Goal: Task Accomplishment & Management: Complete application form

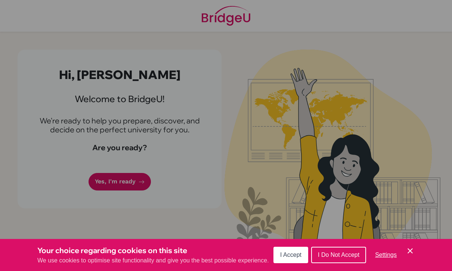
click at [294, 255] on span "I Accept" at bounding box center [290, 255] width 21 height 6
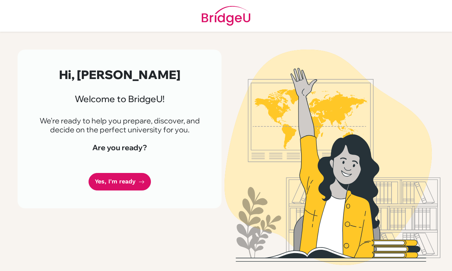
click at [105, 177] on link "Yes, I'm ready" at bounding box center [119, 182] width 62 height 18
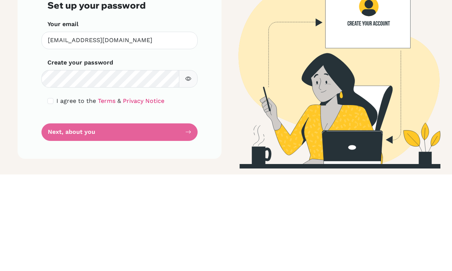
scroll to position [24, 0]
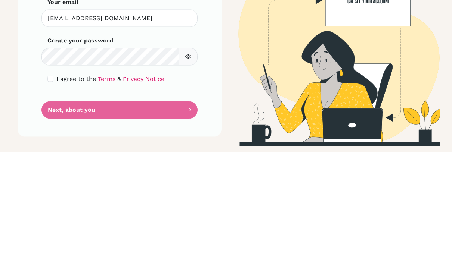
click at [106, 87] on form "Step 1 of 5 Set up your password Your email [EMAIL_ADDRESS][DOMAIN_NAME] Invali…" at bounding box center [119, 161] width 144 height 152
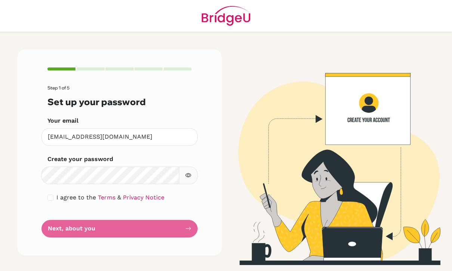
click at [74, 205] on form "Step 1 of 5 Set up your password Your email [EMAIL_ADDRESS][DOMAIN_NAME] Invali…" at bounding box center [119, 161] width 144 height 152
click at [180, 206] on form "Step 1 of 5 Set up your password Your email [EMAIL_ADDRESS][DOMAIN_NAME] Invali…" at bounding box center [119, 161] width 144 height 152
click at [49, 195] on input "checkbox" at bounding box center [50, 198] width 6 height 6
checkbox input "true"
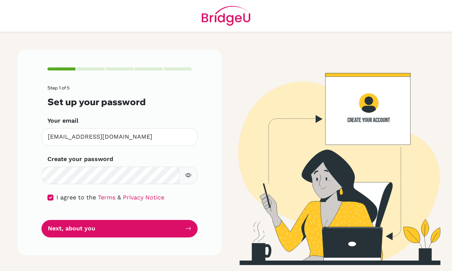
click at [187, 193] on form "Step 1 of 5 Set up your password Your email [EMAIL_ADDRESS][DOMAIN_NAME] Invali…" at bounding box center [119, 161] width 144 height 152
click at [186, 193] on form "Step 1 of 5 Set up your password Your email [EMAIL_ADDRESS][DOMAIN_NAME] Invali…" at bounding box center [119, 161] width 144 height 152
click at [89, 220] on button "Next, about you" at bounding box center [119, 229] width 156 height 18
